Goal: Information Seeking & Learning: Learn about a topic

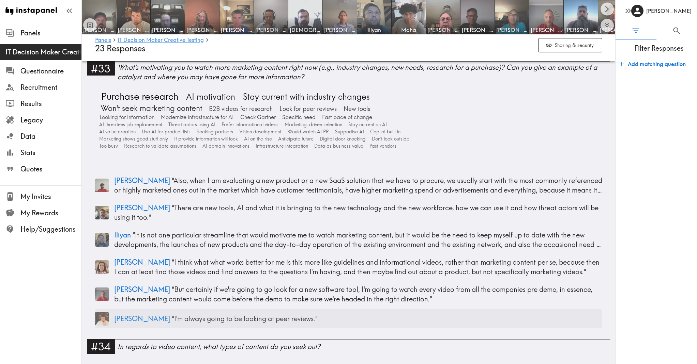
scroll to position [4357, 0]
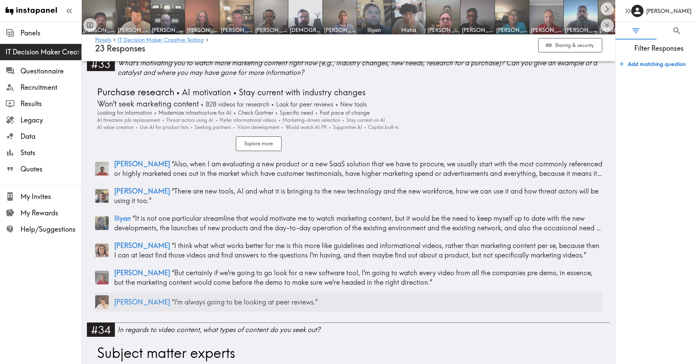
click at [227, 293] on div "[PERSON_NAME] “ I'm always going to be looking at peer reviews. ”" at bounding box center [348, 302] width 507 height 19
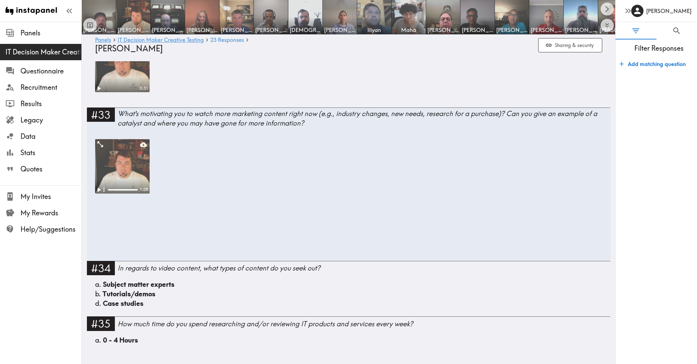
scroll to position [1931, 0]
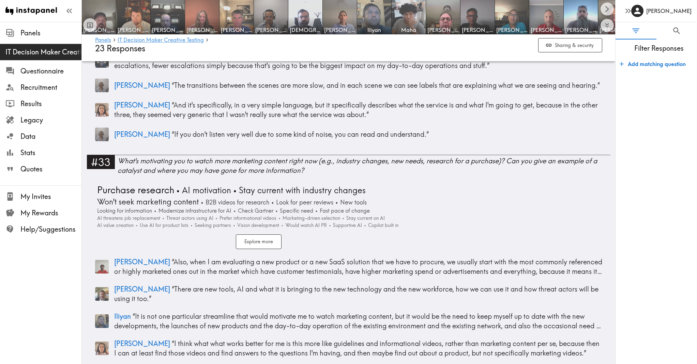
scroll to position [4464, 0]
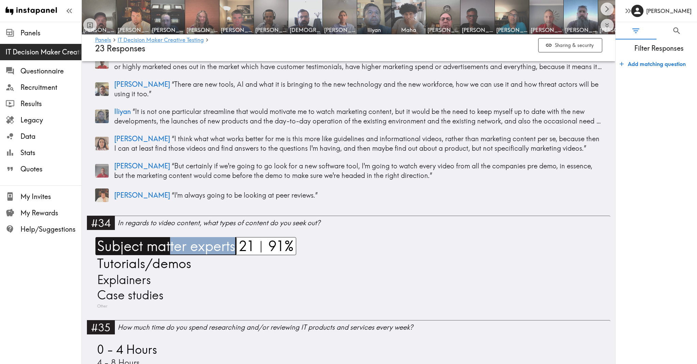
drag, startPoint x: 167, startPoint y: 229, endPoint x: 184, endPoint y: 231, distance: 17.9
click at [184, 237] on div "Subject matter experts Tutorials/demos Explainers Case studies Other" at bounding box center [348, 273] width 507 height 72
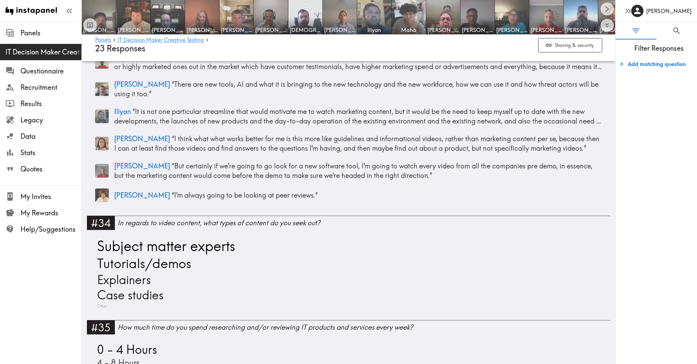
click at [286, 241] on div "Subject matter experts Tutorials/demos Explainers Case studies Other" at bounding box center [348, 273] width 507 height 72
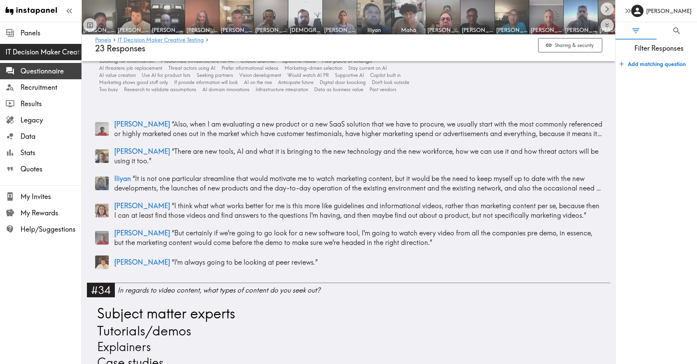
scroll to position [4577, 0]
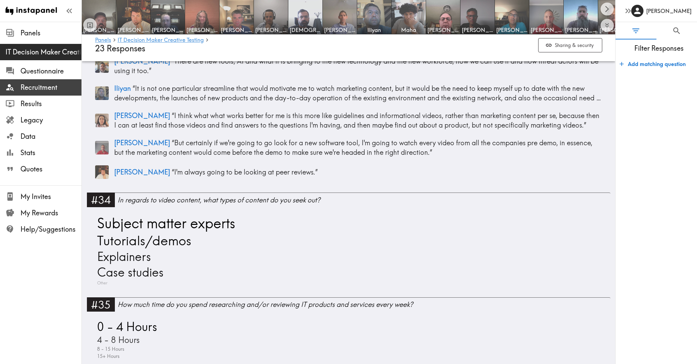
click at [50, 93] on span "Recruitment" at bounding box center [50, 87] width 61 height 12
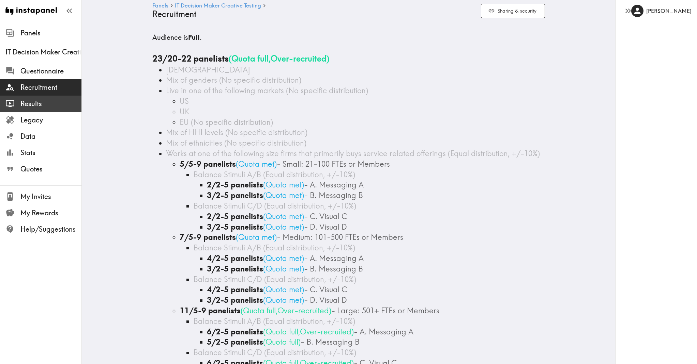
click at [41, 109] on span "Results" at bounding box center [50, 104] width 61 height 12
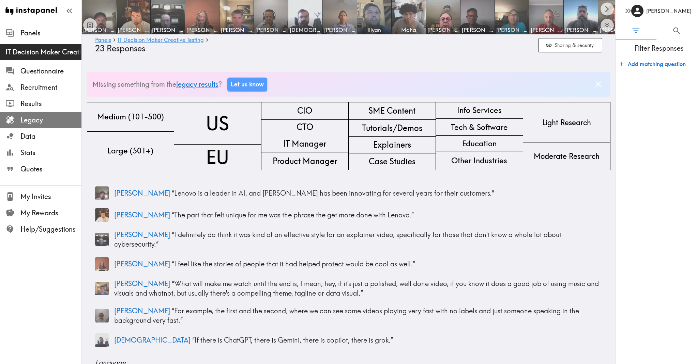
click at [42, 119] on span "Legacy" at bounding box center [50, 120] width 61 height 10
